Goal: Task Accomplishment & Management: Complete application form

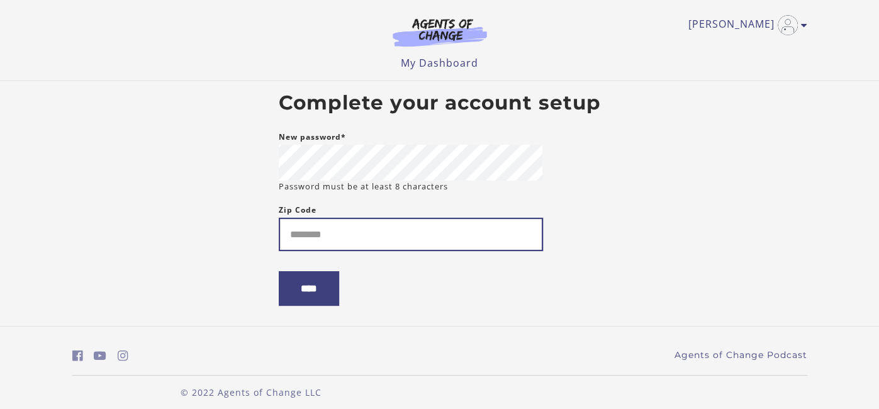
click at [319, 240] on input "Zip Code" at bounding box center [411, 234] width 264 height 33
type input "*****"
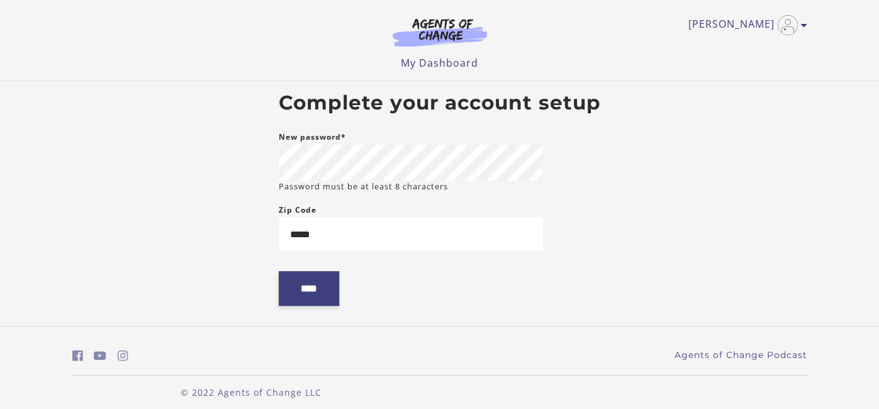
click at [323, 297] on input "****" at bounding box center [309, 288] width 60 height 35
